Goal: Task Accomplishment & Management: Use online tool/utility

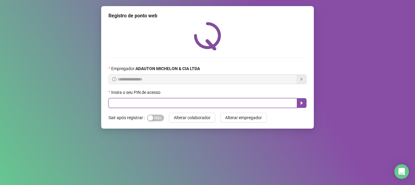
click at [124, 103] on input "text" at bounding box center [203, 103] width 189 height 10
type input "*****"
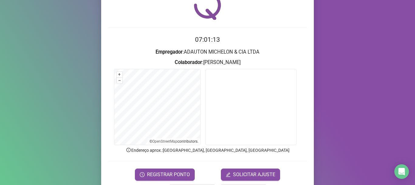
scroll to position [53, 0]
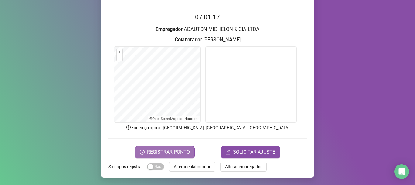
click at [162, 151] on span "REGISTRAR PONTO" at bounding box center [168, 151] width 43 height 7
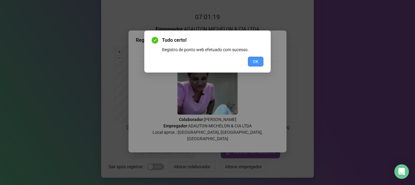
click at [258, 60] on span "OK" at bounding box center [256, 61] width 6 height 7
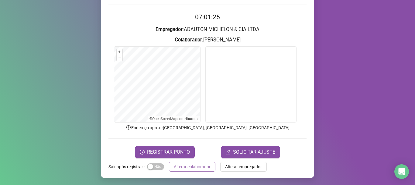
click at [193, 167] on span "Alterar colaborador" at bounding box center [192, 166] width 37 height 7
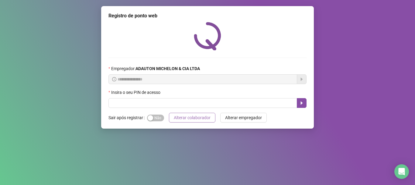
scroll to position [0, 0]
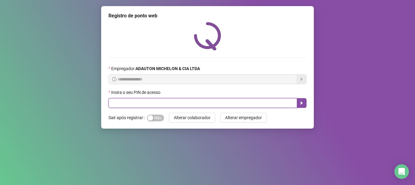
click at [213, 107] on input "text" at bounding box center [203, 103] width 189 height 10
type input "*****"
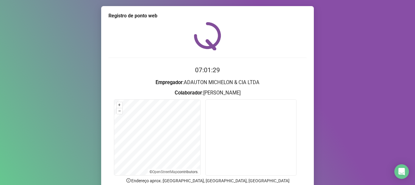
scroll to position [53, 0]
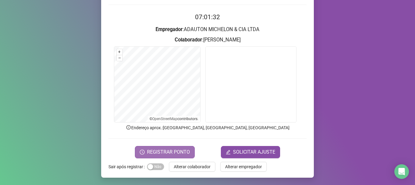
click at [177, 148] on span "REGISTRAR PONTO" at bounding box center [168, 151] width 43 height 7
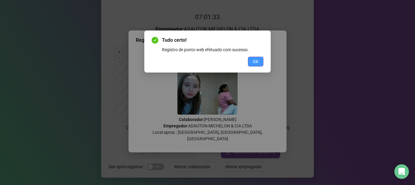
click at [253, 64] on span "OK" at bounding box center [256, 61] width 6 height 7
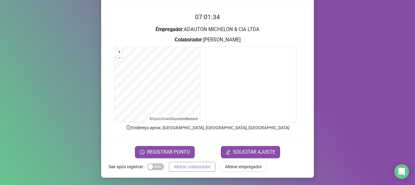
click at [199, 167] on span "Alterar colaborador" at bounding box center [192, 166] width 37 height 7
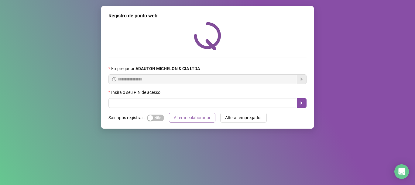
scroll to position [0, 0]
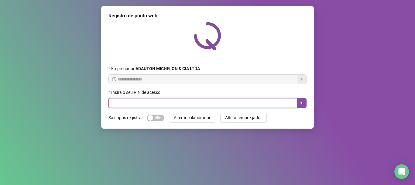
click at [169, 104] on input "text" at bounding box center [203, 103] width 189 height 10
type input "*****"
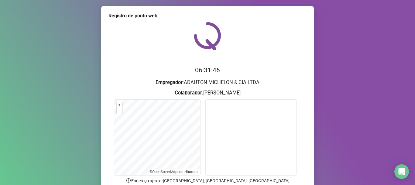
scroll to position [53, 0]
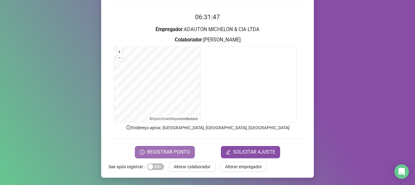
click at [179, 150] on span "REGISTRAR PONTO" at bounding box center [168, 151] width 43 height 7
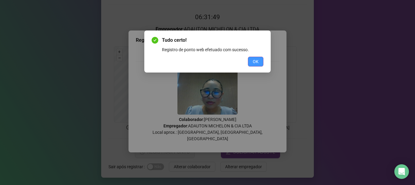
click at [253, 64] on button "OK" at bounding box center [256, 62] width 16 height 10
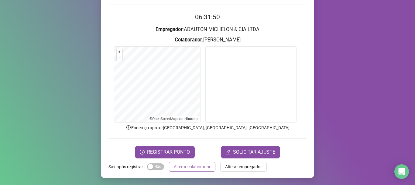
click at [193, 170] on button "Alterar colaborador" at bounding box center [192, 166] width 47 height 10
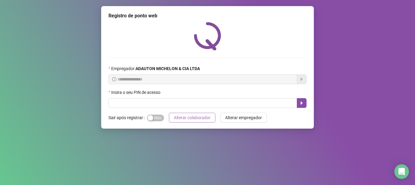
scroll to position [0, 0]
